Goal: Transaction & Acquisition: Book appointment/travel/reservation

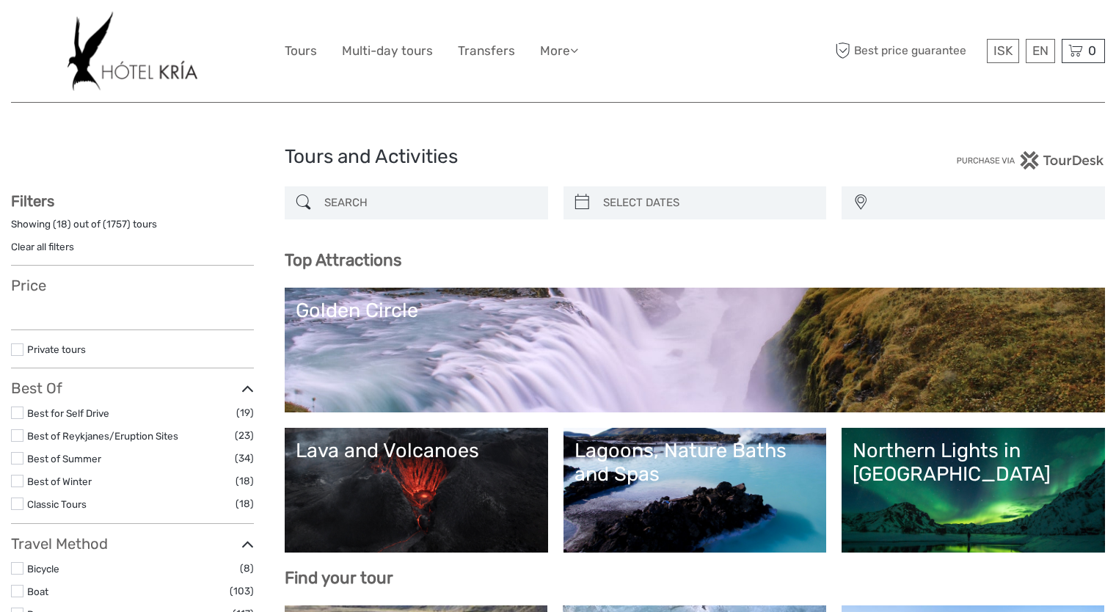
select select
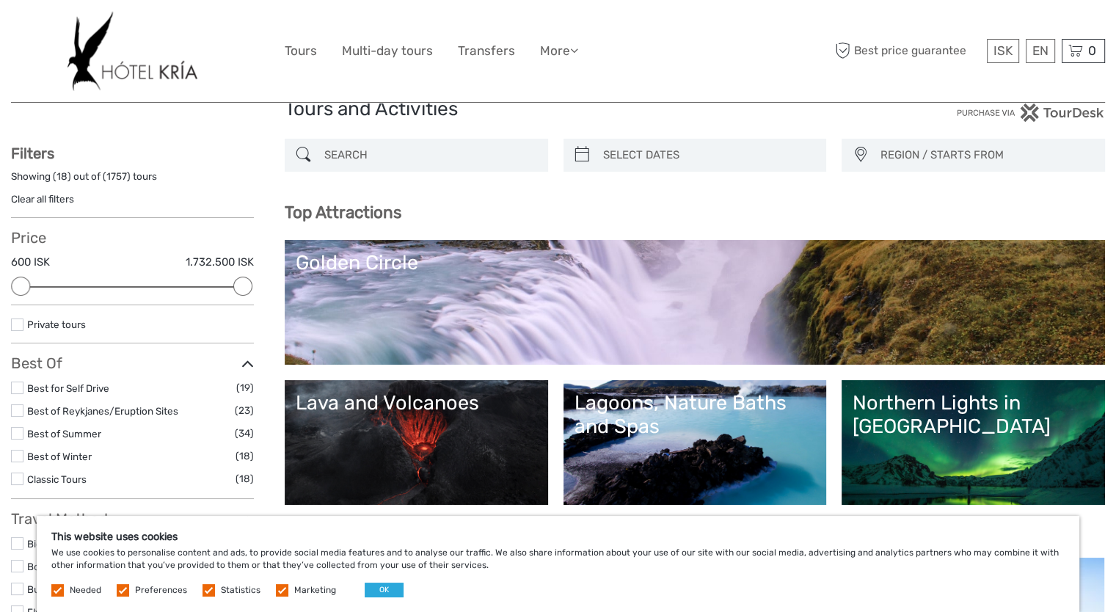
scroll to position [73, 0]
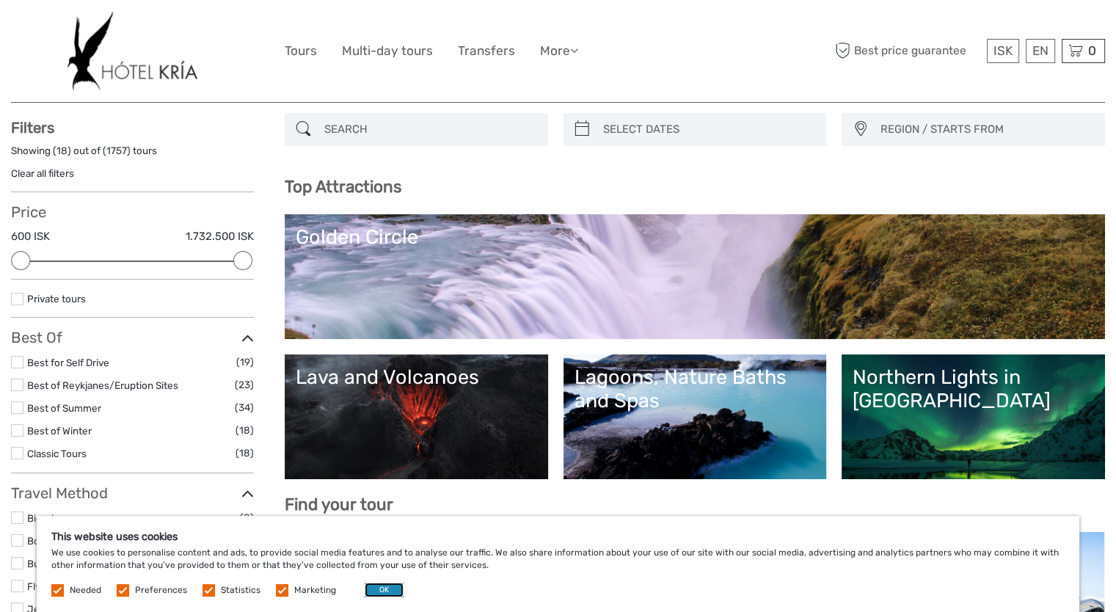
click at [386, 587] on button "OK" at bounding box center [384, 590] width 39 height 15
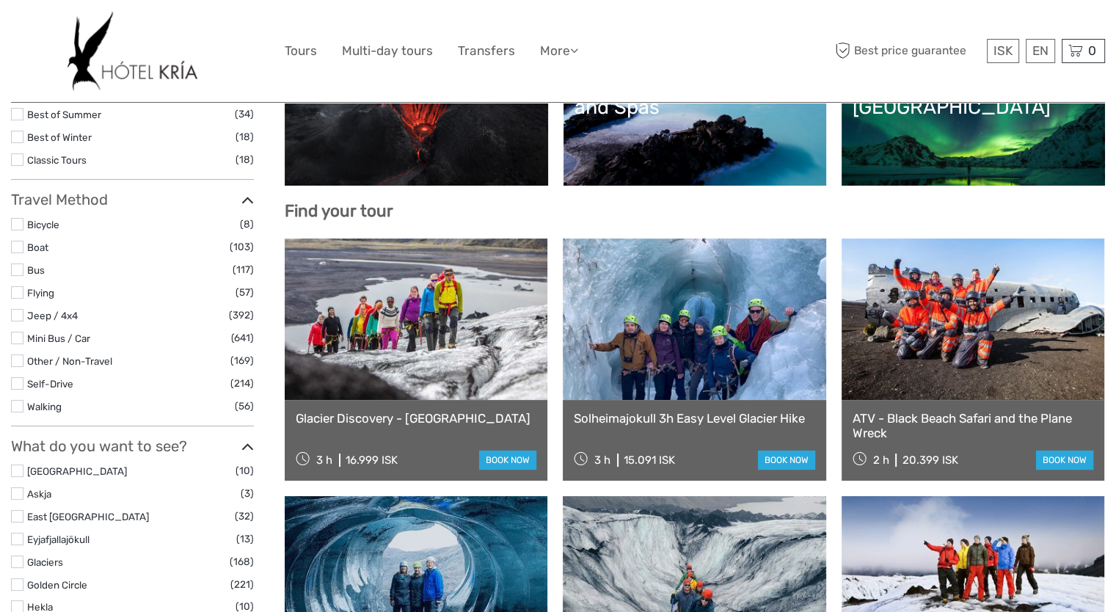
scroll to position [440, 0]
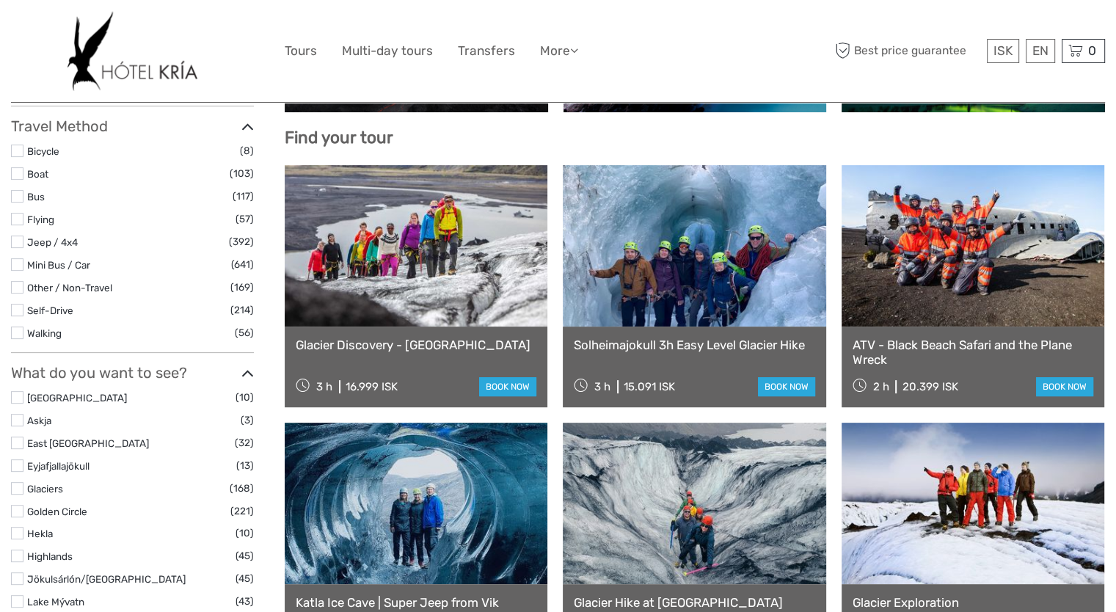
click at [976, 344] on link "ATV - Black Beach Safari and the Plane Wreck" at bounding box center [973, 353] width 241 height 30
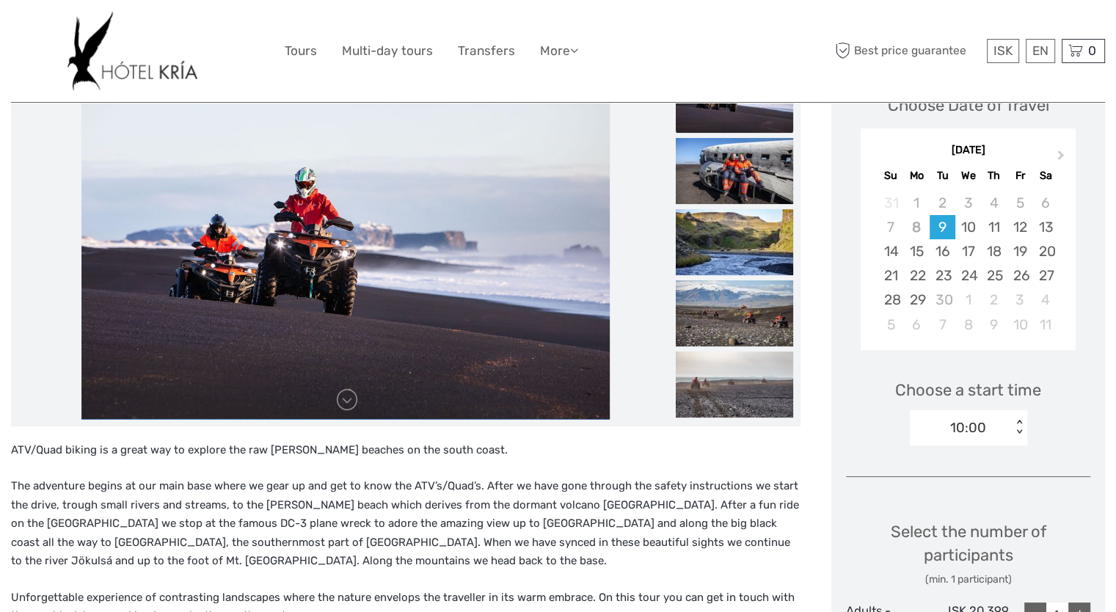
scroll to position [220, 0]
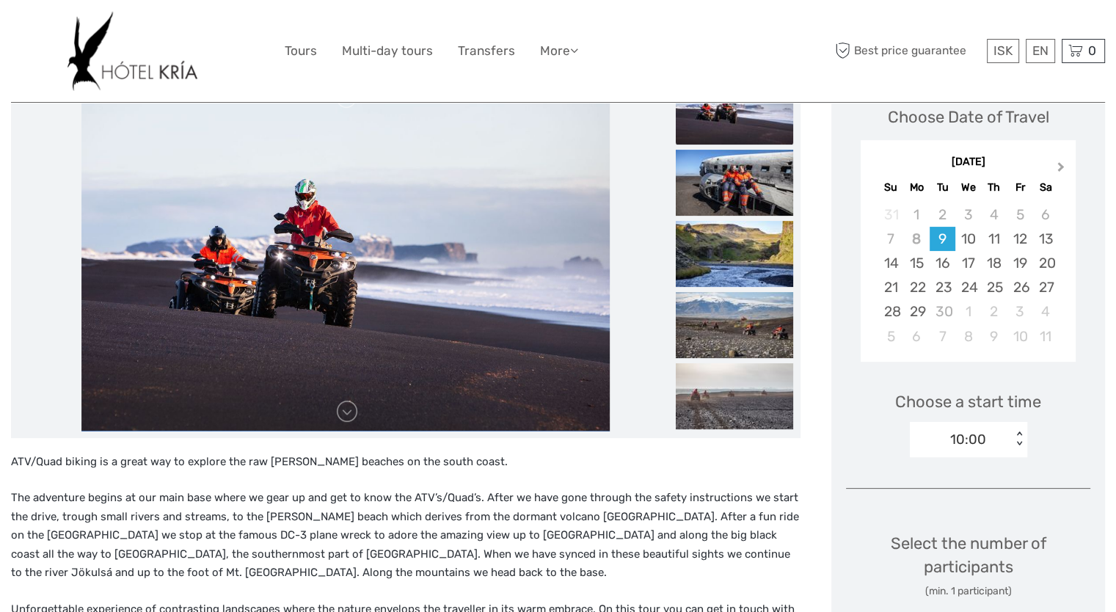
click at [1061, 165] on span "Next Month" at bounding box center [1061, 169] width 0 height 21
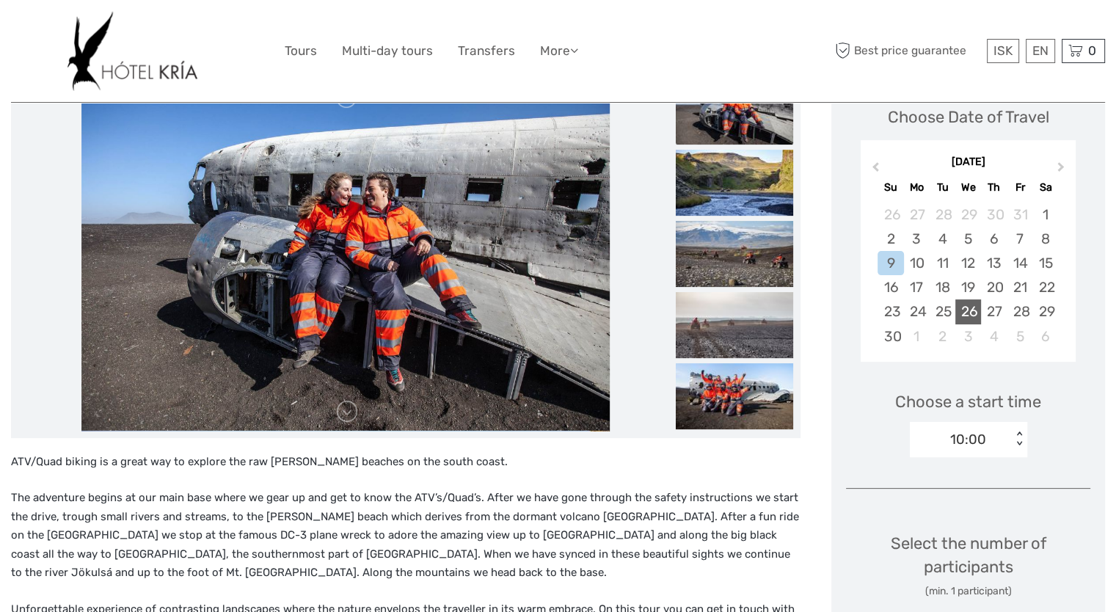
click at [970, 313] on div "26" at bounding box center [969, 311] width 26 height 24
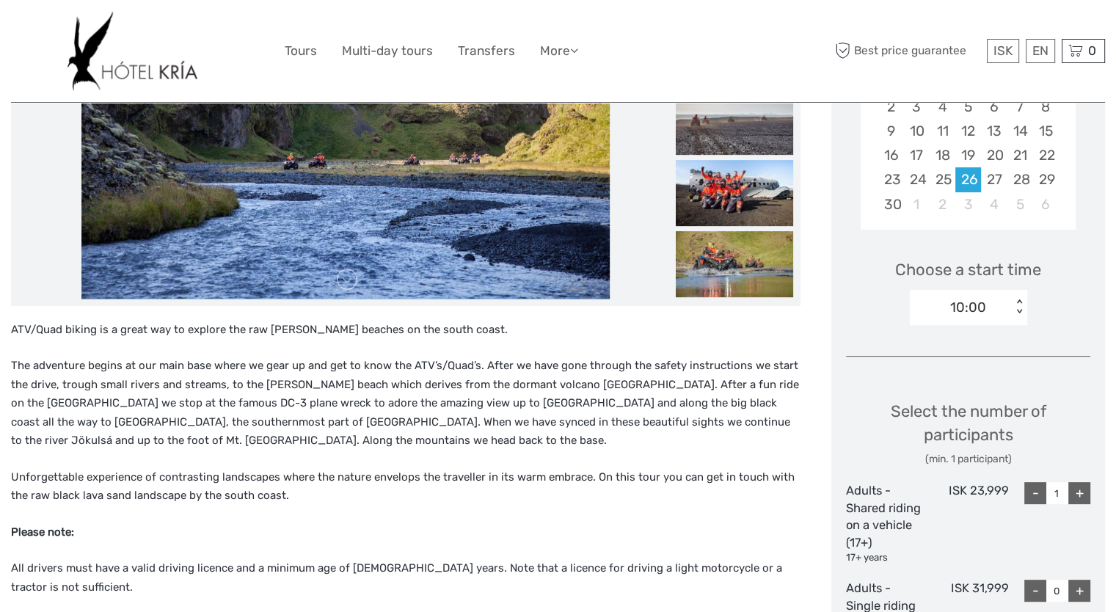
scroll to position [367, 0]
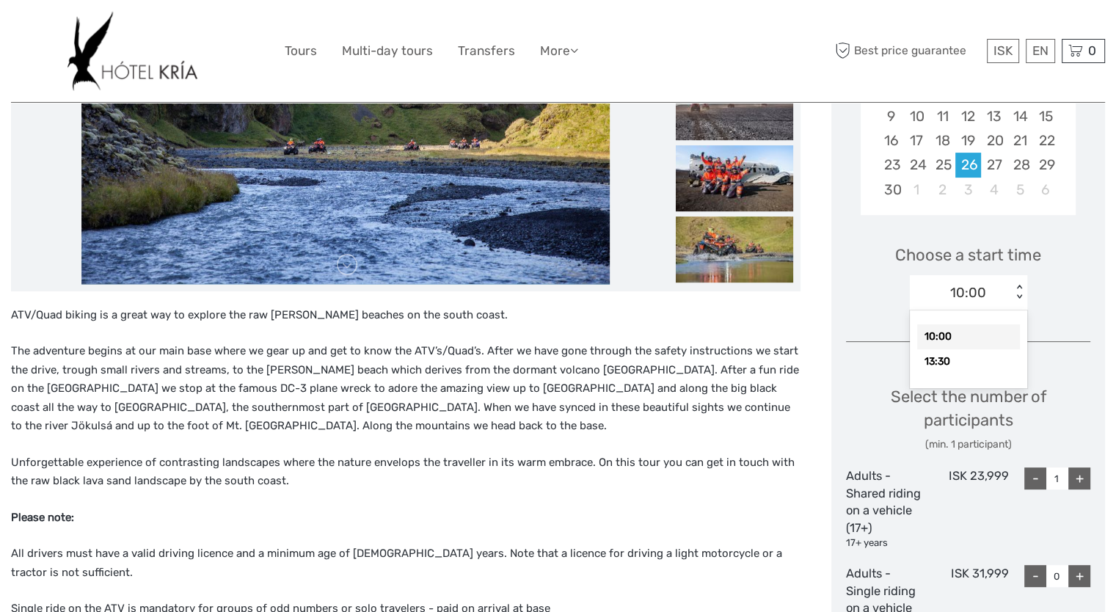
click at [1019, 300] on div "10:00 < >" at bounding box center [968, 292] width 117 height 35
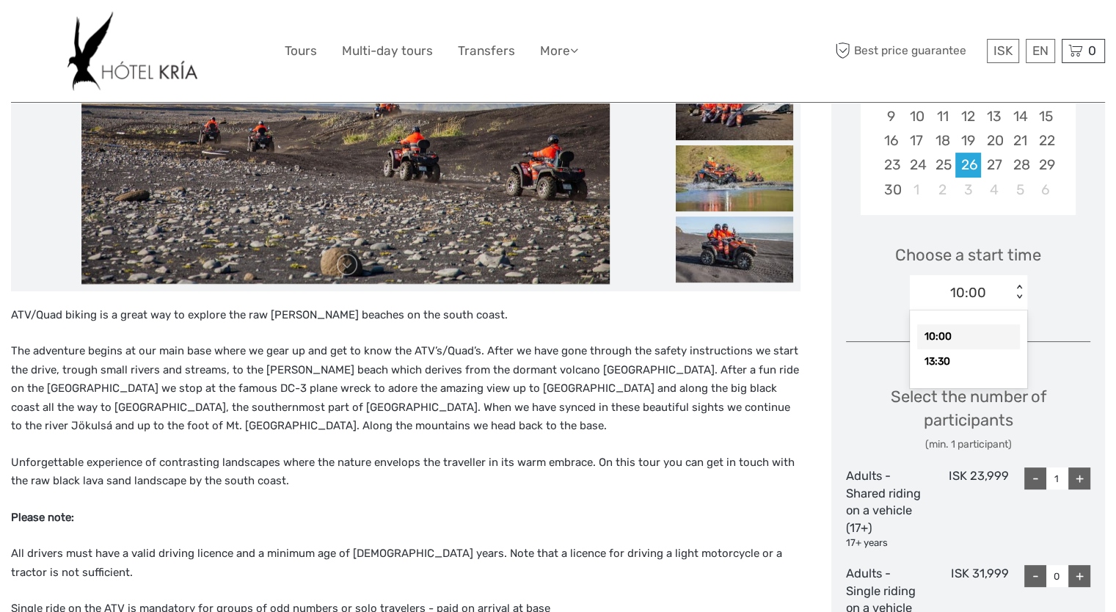
click at [942, 336] on div "10:00" at bounding box center [969, 336] width 103 height 25
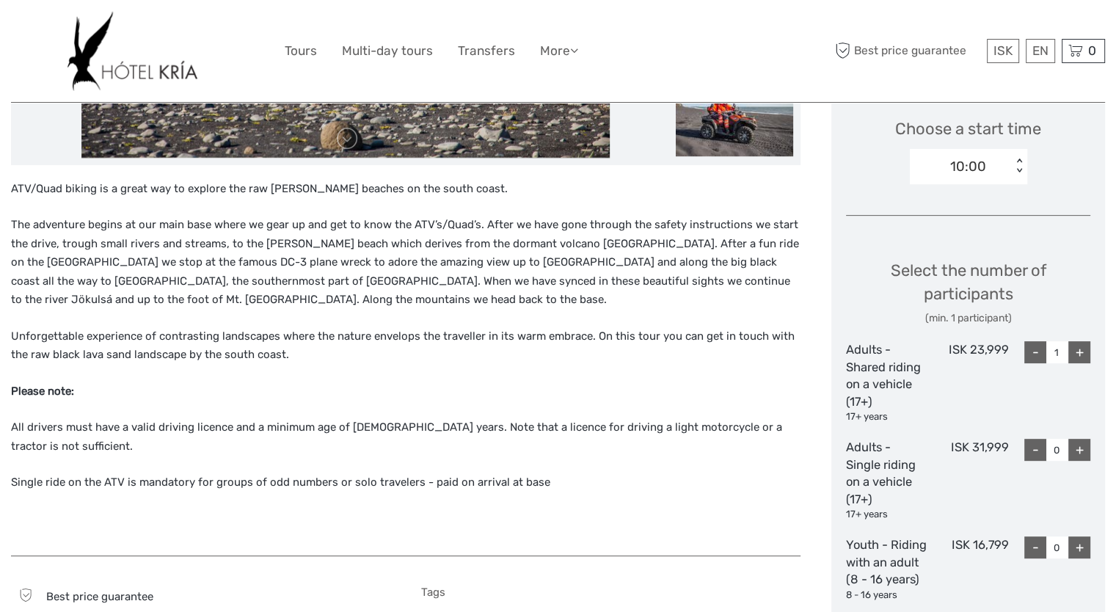
scroll to position [514, 0]
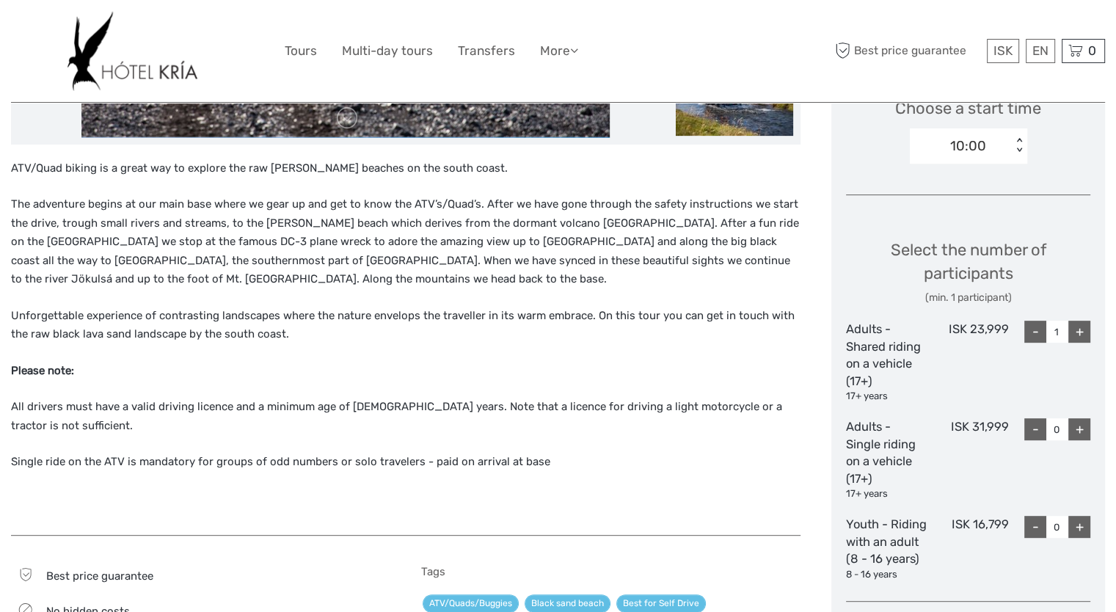
click at [1083, 330] on div "+" at bounding box center [1080, 332] width 22 height 22
type input "2"
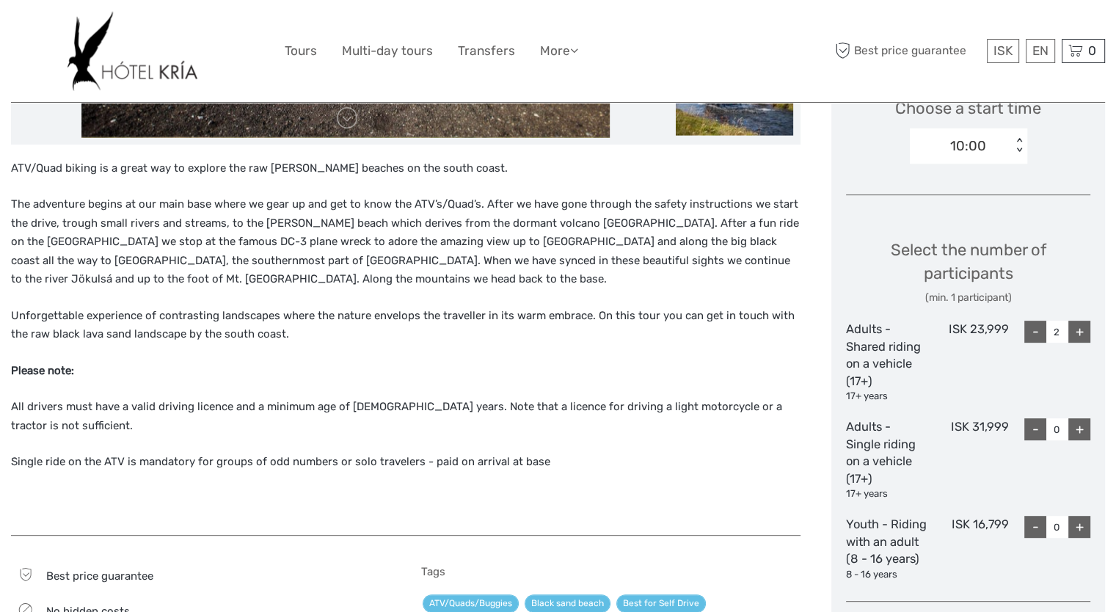
click at [1086, 432] on div "+" at bounding box center [1080, 429] width 22 height 22
type input "1"
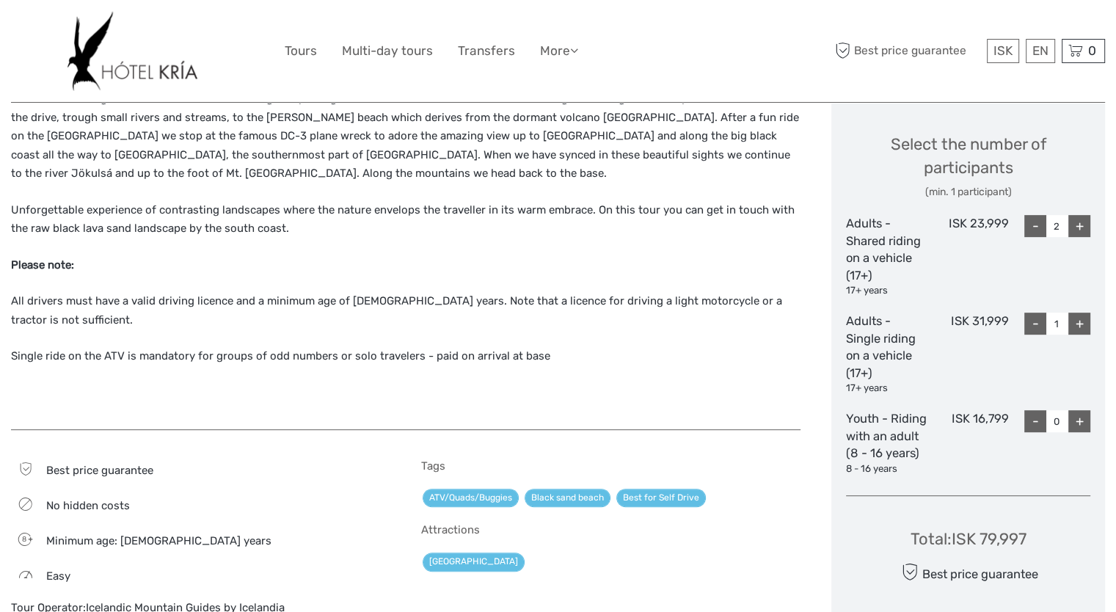
scroll to position [587, 0]
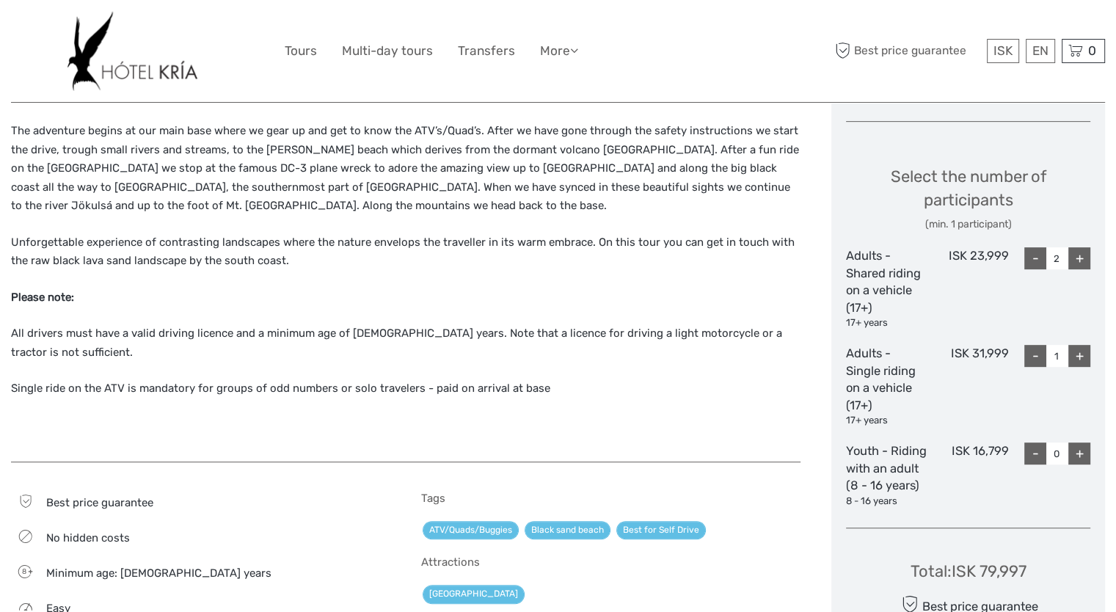
click at [1040, 261] on div "-" at bounding box center [1036, 258] width 22 height 22
type input "0"
click at [1081, 359] on div "+" at bounding box center [1080, 356] width 22 height 22
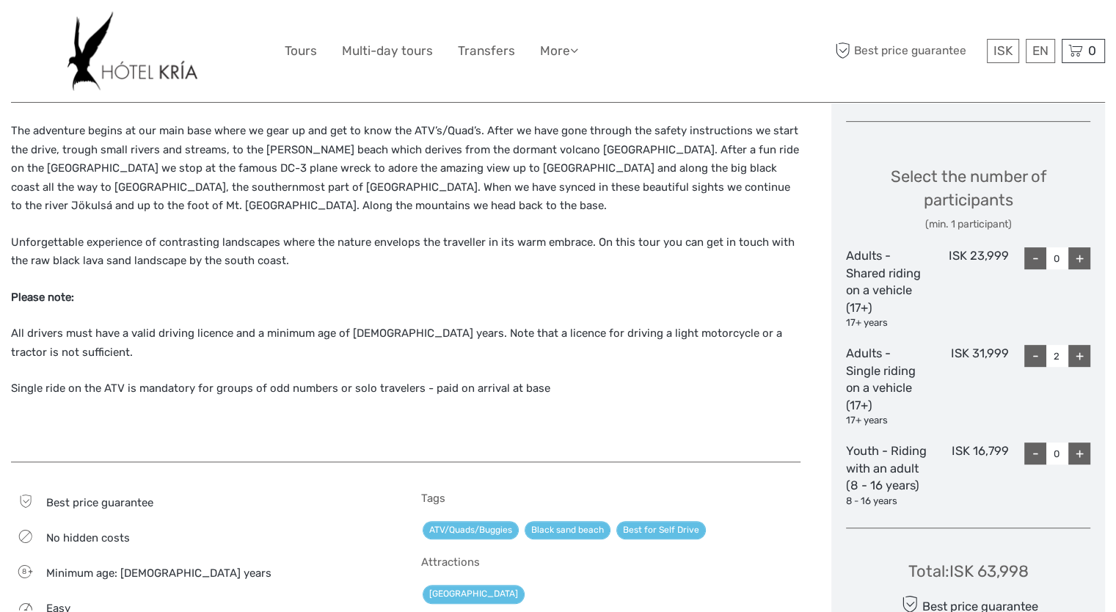
type input "3"
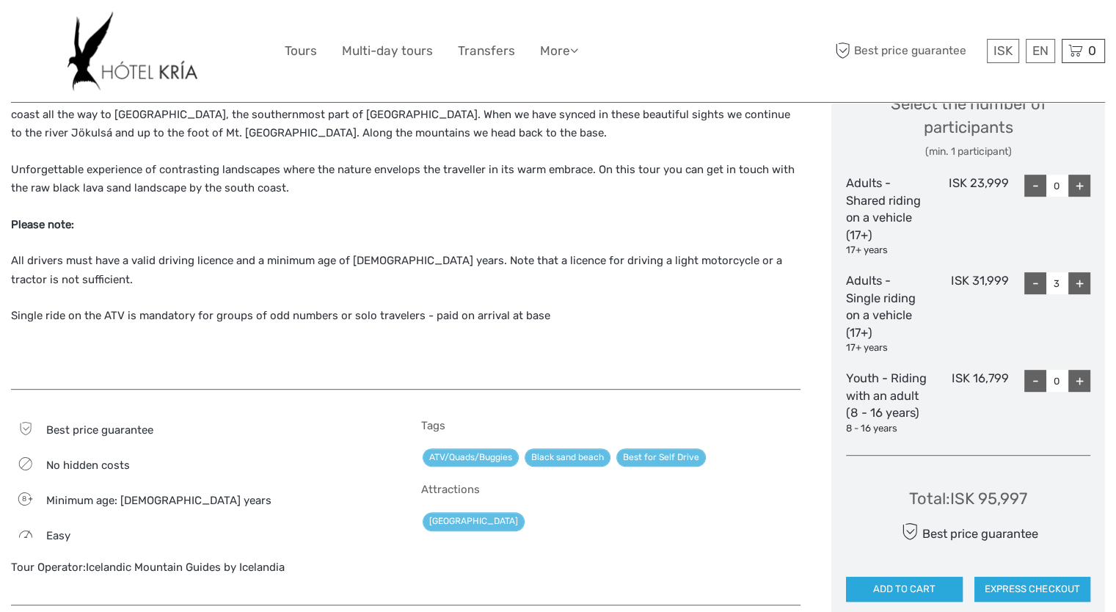
scroll to position [661, 0]
